Goal: Task Accomplishment & Management: Complete application form

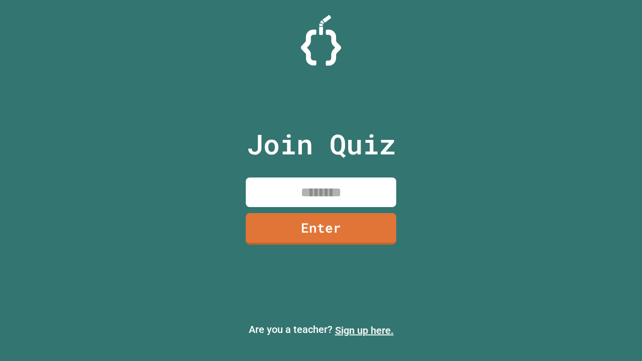
click at [364, 330] on link "Sign up here." at bounding box center [364, 330] width 59 height 12
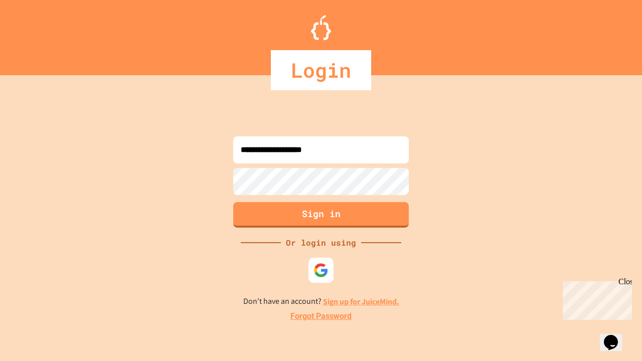
type input "**********"
